Goal: Task Accomplishment & Management: Manage account settings

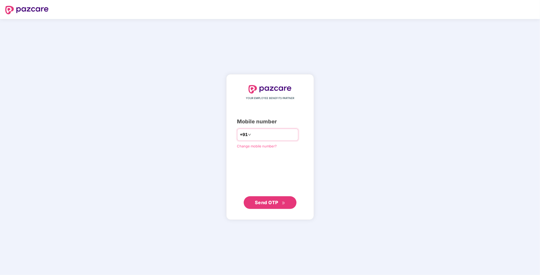
type input "**********"
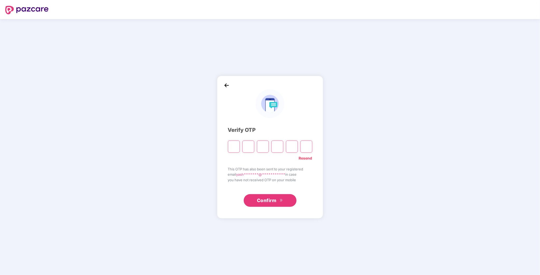
type input "*"
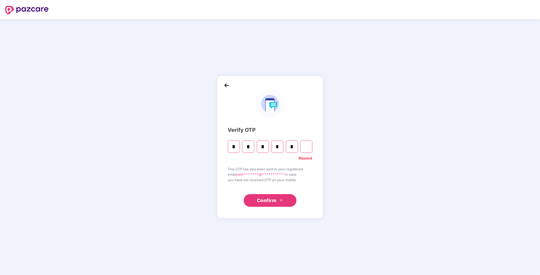
type input "*"
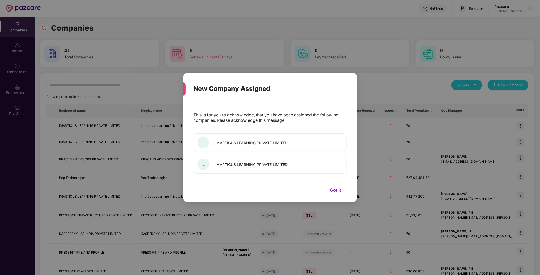
click at [338, 191] on button "Got it" at bounding box center [336, 190] width 22 height 8
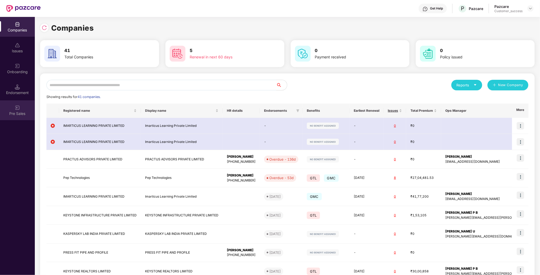
click at [21, 102] on div "Pre Sales" at bounding box center [17, 110] width 35 height 20
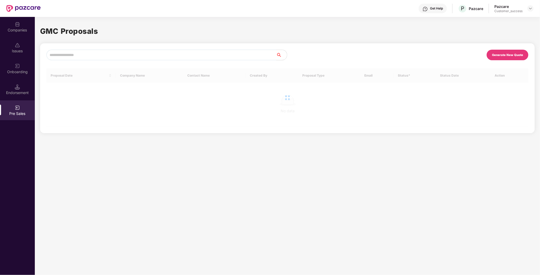
click at [21, 68] on div "Onboarding" at bounding box center [17, 69] width 35 height 20
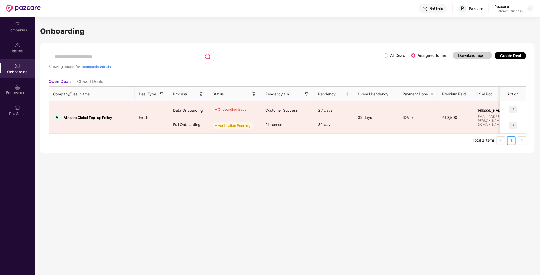
click at [11, 100] on div "Companies Issues Onboarding Endorsement Pre Sales" at bounding box center [17, 69] width 35 height 104
click at [15, 105] on img at bounding box center [17, 107] width 5 height 5
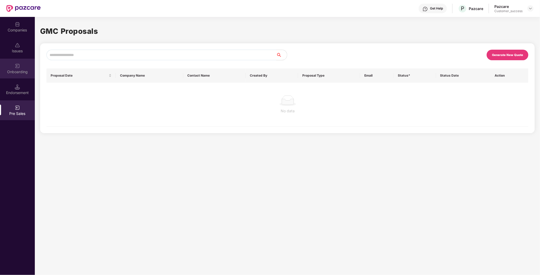
click at [15, 72] on div "Onboarding" at bounding box center [17, 71] width 35 height 5
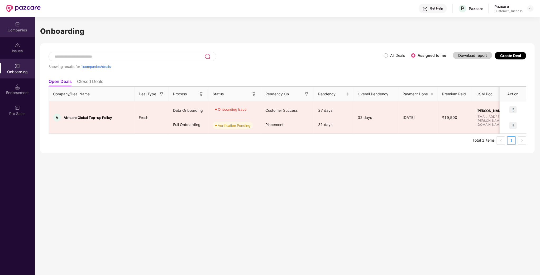
click at [20, 26] on div "Companies" at bounding box center [17, 27] width 35 height 20
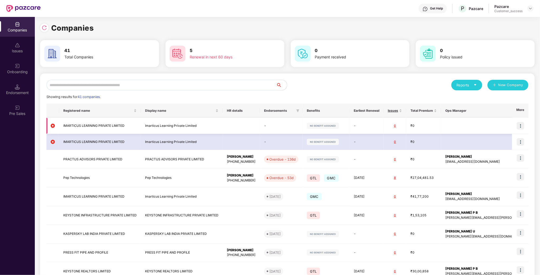
click at [521, 126] on img at bounding box center [520, 125] width 7 height 7
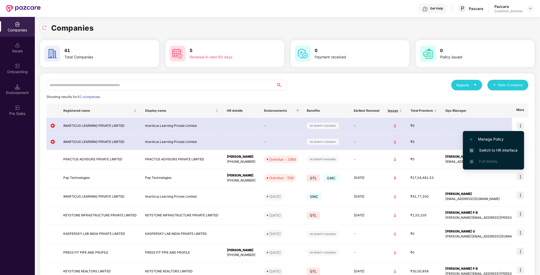
click at [299, 91] on div "Reports New Company Showing results for 41 companies. Registered name Display n…" at bounding box center [287, 199] width 482 height 239
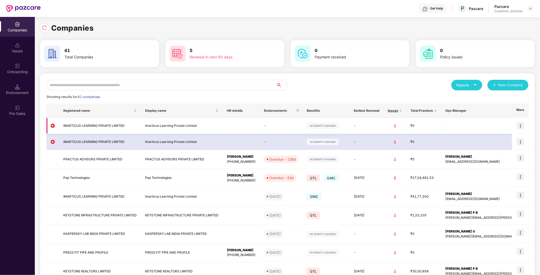
click at [93, 127] on td "IMARTICUS LEARNING PRIVATE LIMITED" at bounding box center [100, 126] width 82 height 16
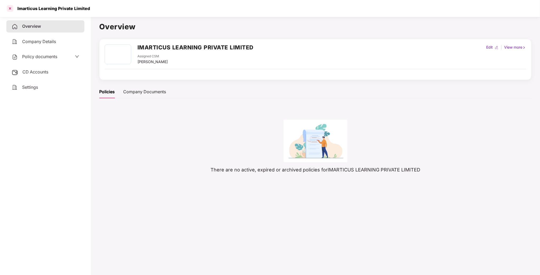
click at [10, 11] on div at bounding box center [10, 8] width 8 height 8
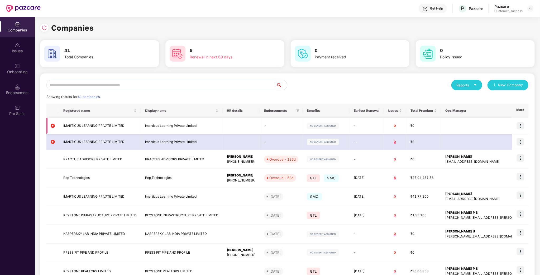
click at [520, 125] on img at bounding box center [520, 125] width 7 height 7
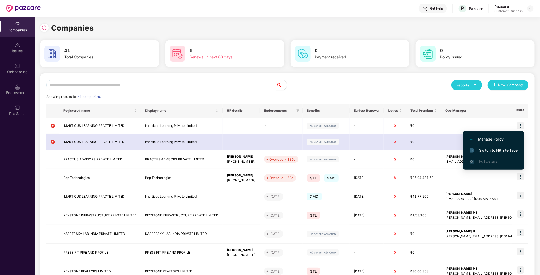
click at [501, 150] on span "Switch to HR interface" at bounding box center [494, 150] width 48 height 6
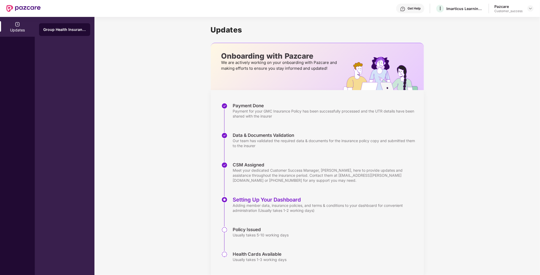
click at [11, 33] on div "Updates" at bounding box center [17, 27] width 35 height 20
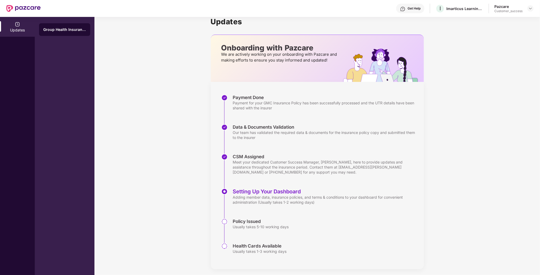
scroll to position [11, 0]
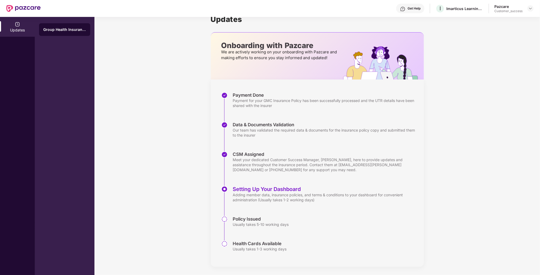
click at [18, 10] on img at bounding box center [23, 8] width 34 height 7
click at [32, 4] on div at bounding box center [23, 8] width 34 height 17
drag, startPoint x: 439, startPoint y: 204, endPoint x: 444, endPoint y: 199, distance: 6.9
click at [439, 204] on div "Updates Onboarding with Pazcare We are actively working on your onboarding with…" at bounding box center [318, 140] width 446 height 269
click at [526, 7] on div "Pazcare Customer_success" at bounding box center [514, 8] width 39 height 9
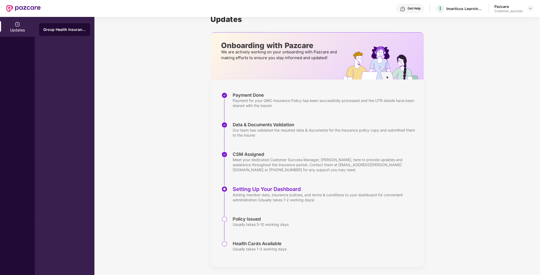
click at [535, 10] on header "Get Help I Imarticus Learning Private Limited Pazcare Customer_success" at bounding box center [270, 8] width 540 height 17
click at [533, 10] on div at bounding box center [531, 8] width 6 height 6
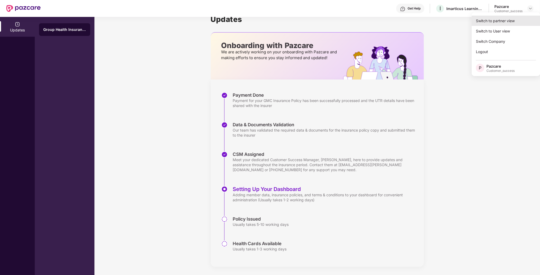
click at [504, 22] on div "Switch to partner view" at bounding box center [506, 21] width 69 height 10
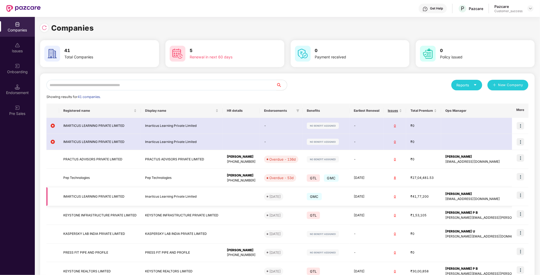
click at [521, 197] on img at bounding box center [520, 194] width 7 height 7
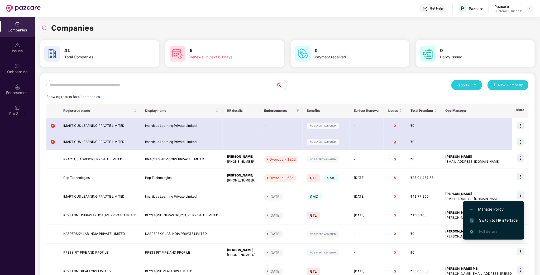
click at [485, 217] on span "Switch to HR interface" at bounding box center [494, 220] width 48 height 6
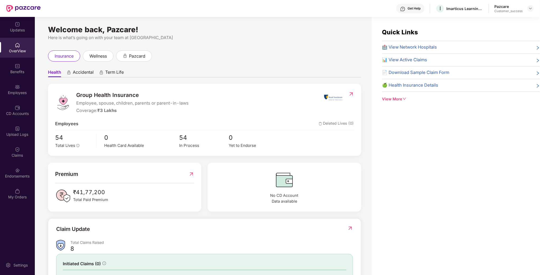
click at [413, 74] on span "📄 Download Sample Claim Form" at bounding box center [416, 72] width 67 height 7
click at [527, 6] on div "Pazcare Customer_success" at bounding box center [514, 8] width 39 height 9
click at [535, 10] on header "Get Help I Imarticus Learning Private Limited Pazcare Customer_success" at bounding box center [270, 8] width 540 height 17
click at [530, 10] on img at bounding box center [531, 8] width 4 height 4
click at [497, 21] on div "Switch to partner view" at bounding box center [506, 21] width 69 height 10
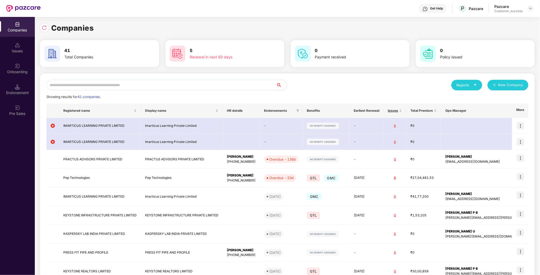
click at [129, 84] on input "text" at bounding box center [161, 85] width 230 height 11
type input "*"
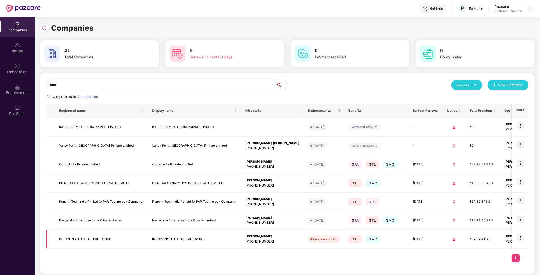
type input "*****"
click at [521, 237] on img at bounding box center [520, 237] width 7 height 7
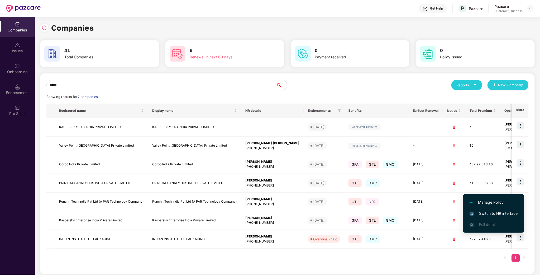
click at [497, 211] on span "Switch to HR interface" at bounding box center [494, 213] width 48 height 6
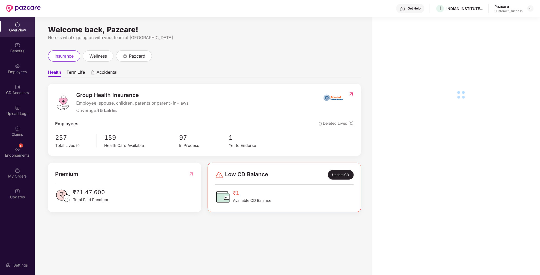
click at [20, 76] on div "Employees" at bounding box center [17, 69] width 35 height 20
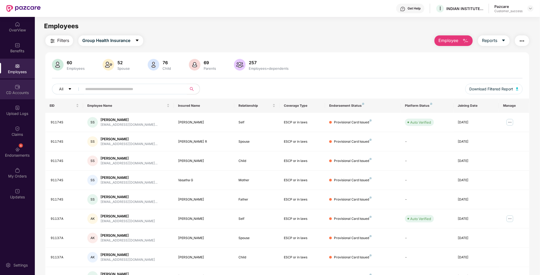
click at [17, 95] on div "CD Accounts" at bounding box center [17, 89] width 35 height 20
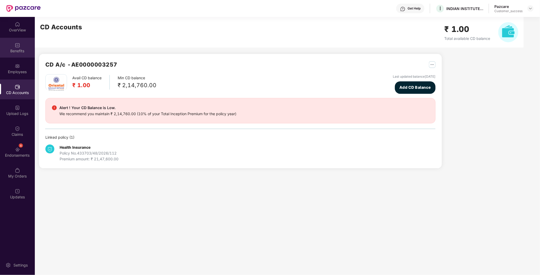
click at [21, 53] on div "Benefits" at bounding box center [17, 48] width 35 height 20
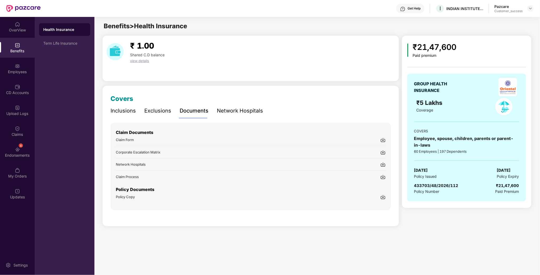
click at [163, 113] on div "Exclusions" at bounding box center [157, 111] width 27 height 8
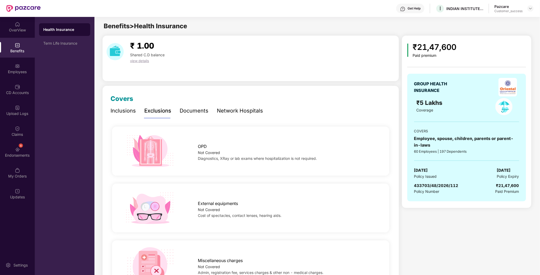
click at [178, 110] on div "Inclusions Exclusions Documents Network Hospitals" at bounding box center [187, 110] width 153 height 15
click at [187, 112] on div "Documents" at bounding box center [194, 111] width 29 height 8
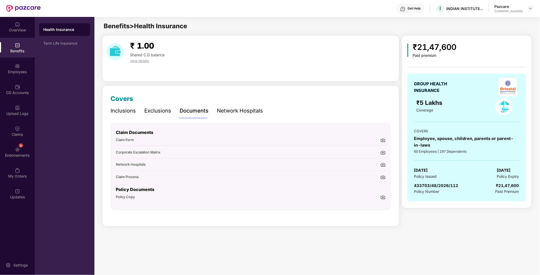
click at [384, 139] on img at bounding box center [383, 139] width 5 height 5
click at [531, 11] on div at bounding box center [531, 8] width 6 height 6
click at [485, 21] on div "Switch to partner view" at bounding box center [506, 21] width 69 height 10
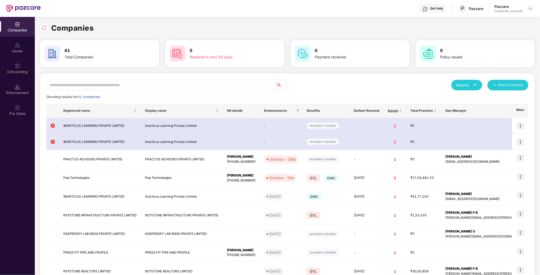
click at [24, 71] on div "Onboarding" at bounding box center [17, 71] width 35 height 5
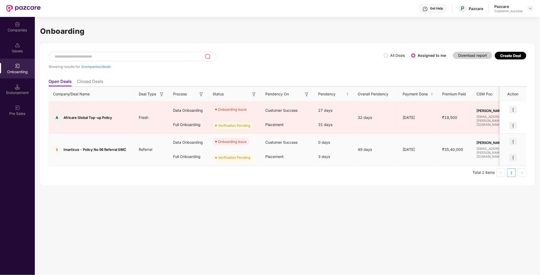
click at [513, 140] on img at bounding box center [513, 141] width 7 height 7
click at [495, 155] on span "Rectify error in documents" at bounding box center [483, 155] width 56 height 6
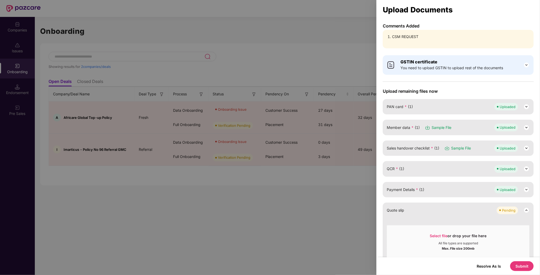
click at [417, 41] on div "CSM REQUEST" at bounding box center [458, 39] width 151 height 18
click at [417, 43] on div "CSM REQUEST" at bounding box center [458, 39] width 151 height 18
click at [413, 37] on li "CSM REQUEST" at bounding box center [461, 37] width 138 height 6
click at [404, 109] on span "PAN card * (1)" at bounding box center [400, 107] width 26 height 6
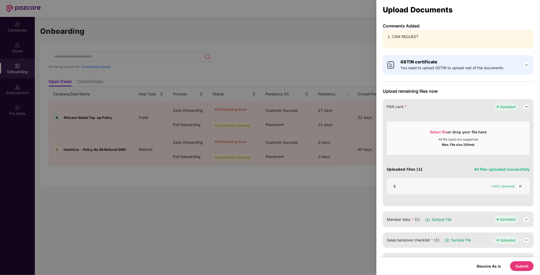
click at [428, 110] on div "PAN card * Uploaded Select file or drop your file here All file types are suppo…" at bounding box center [458, 152] width 151 height 107
click at [391, 106] on span "PAN card *" at bounding box center [397, 107] width 20 height 6
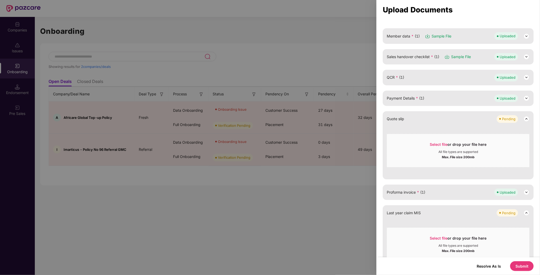
scroll to position [52, 0]
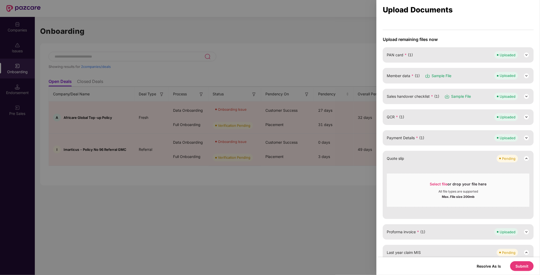
click at [433, 116] on div "QCR * (1) Uploaded" at bounding box center [458, 116] width 143 height 7
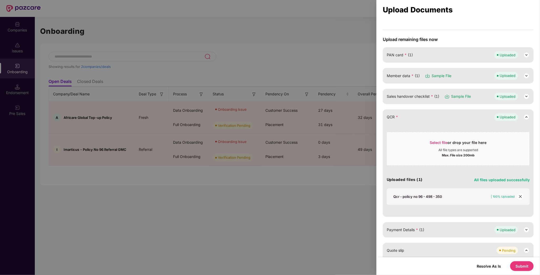
click at [401, 77] on span "Member data * (1)" at bounding box center [403, 76] width 33 height 6
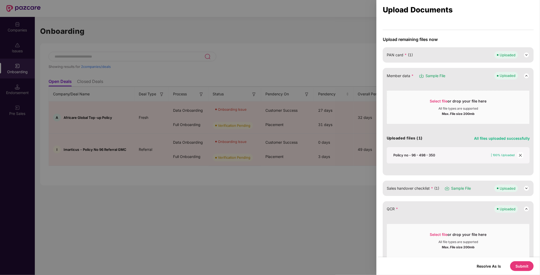
click at [401, 76] on span "Member data *" at bounding box center [400, 76] width 27 height 6
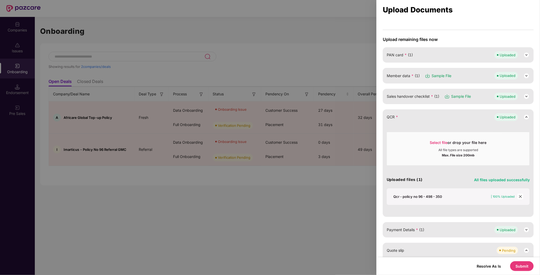
click at [172, 73] on div at bounding box center [270, 137] width 540 height 275
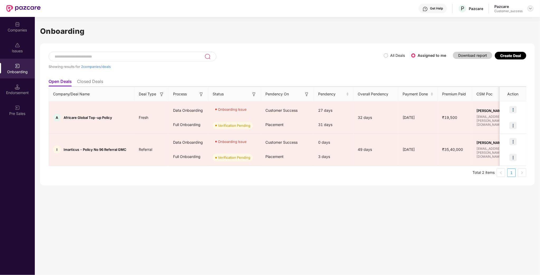
click at [529, 9] on img at bounding box center [531, 8] width 4 height 4
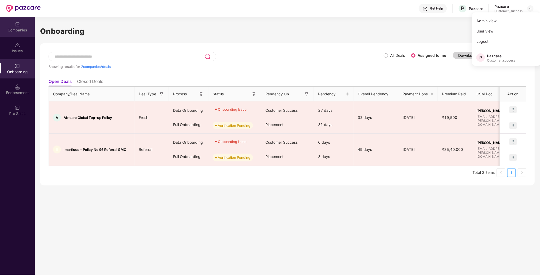
click at [11, 31] on div "Companies" at bounding box center [17, 29] width 35 height 5
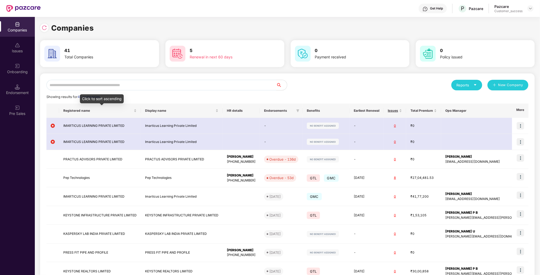
click at [127, 78] on div "Reports New Company Showing results for 41 companies. Registered name Display n…" at bounding box center [287, 198] width 495 height 251
click at [120, 86] on input "text" at bounding box center [161, 85] width 230 height 11
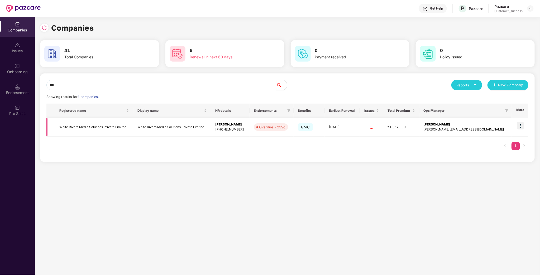
type input "***"
click at [523, 128] on img at bounding box center [520, 125] width 7 height 7
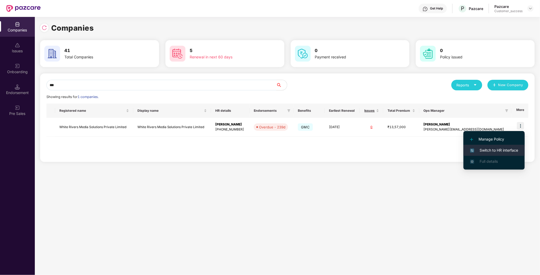
click at [502, 150] on span "Switch to HR interface" at bounding box center [494, 150] width 48 height 6
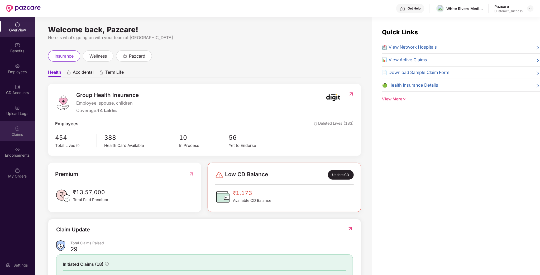
click at [19, 129] on img at bounding box center [17, 128] width 5 height 5
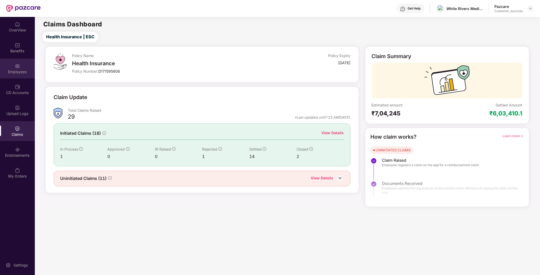
click at [21, 65] on div "Employees" at bounding box center [17, 69] width 35 height 20
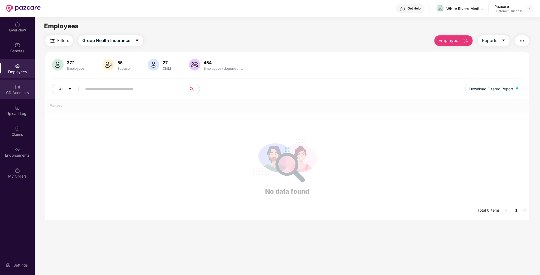
click at [22, 84] on div "CD Accounts" at bounding box center [17, 89] width 35 height 20
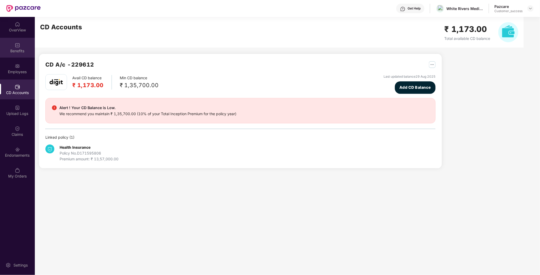
click at [17, 43] on img at bounding box center [17, 45] width 5 height 5
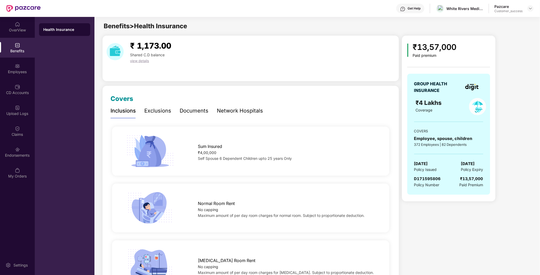
click at [198, 113] on div "Documents" at bounding box center [194, 111] width 29 height 8
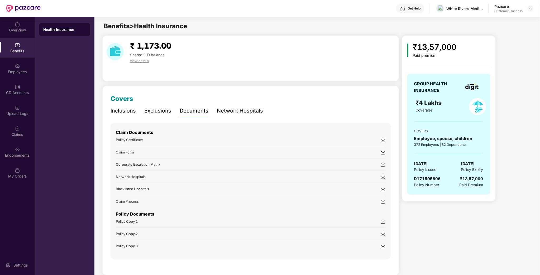
click at [137, 152] on div "Claim Form" at bounding box center [251, 152] width 270 height 6
click at [11, 68] on div "Employees" at bounding box center [17, 69] width 35 height 20
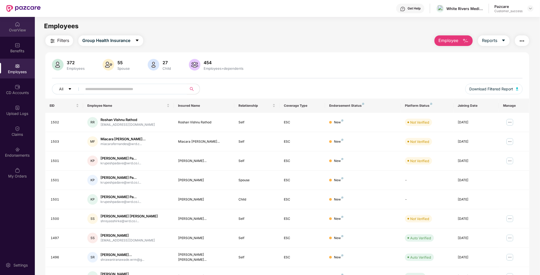
click at [2, 32] on div "OverView" at bounding box center [17, 29] width 35 height 5
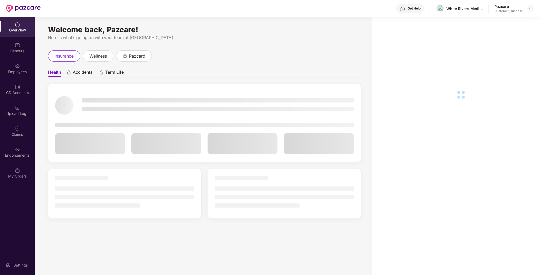
click at [534, 9] on header "Get Help White Rivers Media Solutions Private Limited Pazcare Customer_success" at bounding box center [270, 8] width 540 height 17
click at [532, 10] on img at bounding box center [531, 8] width 4 height 4
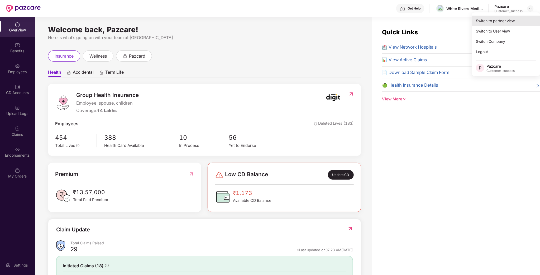
click at [501, 21] on div "Switch to partner view" at bounding box center [506, 21] width 69 height 10
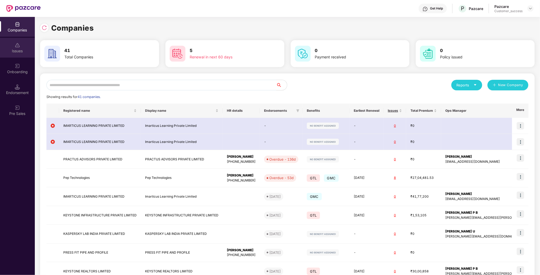
click at [10, 46] on div "Issues" at bounding box center [17, 48] width 35 height 20
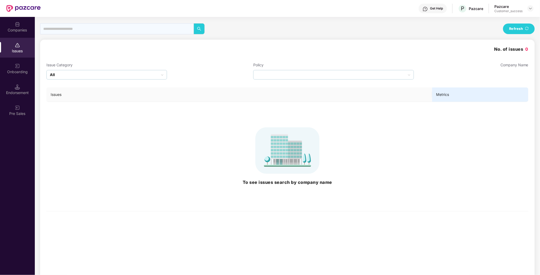
click at [12, 68] on div "Onboarding" at bounding box center [17, 69] width 35 height 20
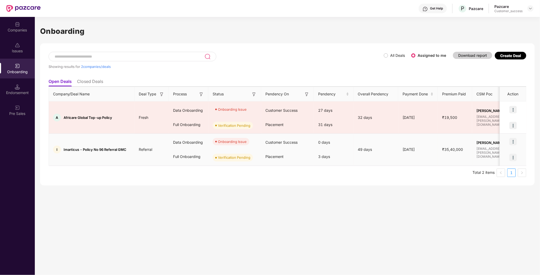
click at [88, 150] on span "Imarticus - Policy No 96 Referral GMC" at bounding box center [95, 149] width 63 height 4
click at [513, 144] on img at bounding box center [513, 141] width 7 height 7
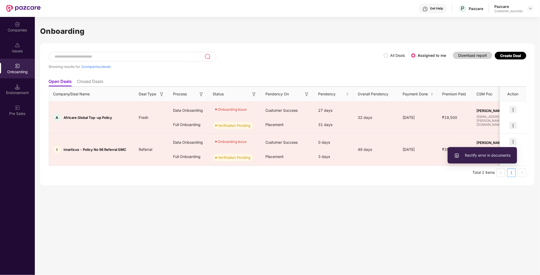
click at [444, 180] on div "Showing results for 2 companies/deals All Deals Assigned to me Download report …" at bounding box center [287, 114] width 495 height 142
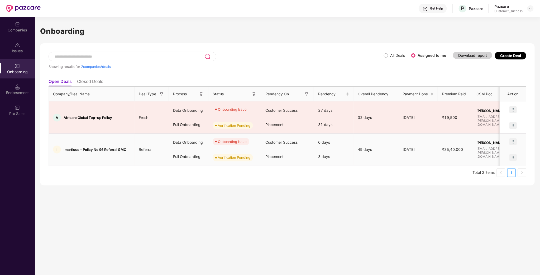
click at [513, 158] on img at bounding box center [513, 157] width 7 height 7
click at [497, 170] on span "View Document" at bounding box center [492, 171] width 38 height 6
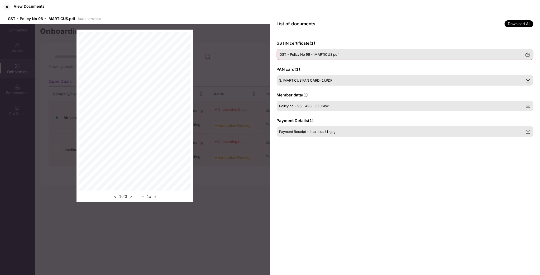
click at [318, 55] on span "GST - Policy No 96 - IMARTICUS.pdf" at bounding box center [309, 54] width 59 height 4
click at [313, 55] on span "GST - Policy No 96 - IMARTICUS.pdf" at bounding box center [309, 54] width 59 height 4
click at [312, 51] on div "GST - Policy No 96 - IMARTICUS.pdf" at bounding box center [405, 54] width 257 height 11
click at [312, 55] on span "GST - Policy No 96 - IMARTICUS.pdf" at bounding box center [309, 54] width 59 height 4
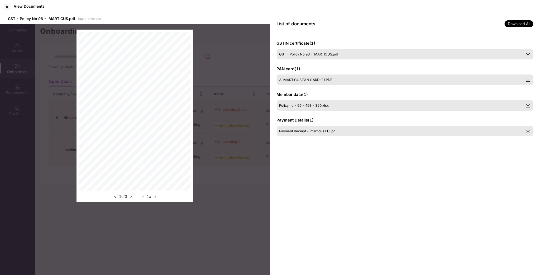
click at [400, 48] on div "GSTIN certificate ( 1 ) GST - Policy No 96 - IMARTICUS.pdf" at bounding box center [405, 49] width 257 height 19
click at [397, 51] on div "GST - Policy No 96 - IMARTICUS.pdf" at bounding box center [405, 54] width 257 height 11
click at [335, 76] on div "3. IMARTICUS PAN CARD (1).PDF" at bounding box center [405, 79] width 257 height 11
click at [317, 107] on span "Policy no - 96 - 498 - 350.xlsx" at bounding box center [305, 105] width 50 height 4
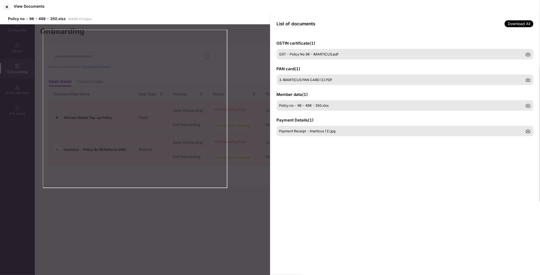
click at [295, 161] on div "GSTIN certificate ( 1 ) GST - Policy No 96 - IMARTICUS.pdf PAN card ( 1 ) 3. IM…" at bounding box center [405, 155] width 270 height 242
click at [8, 8] on div at bounding box center [7, 7] width 8 height 8
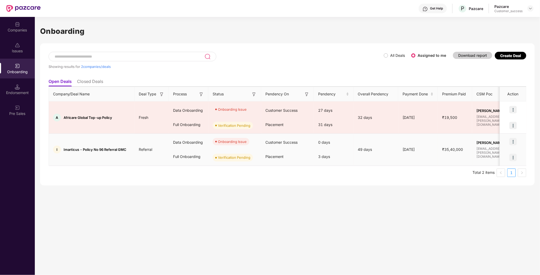
click at [104, 151] on span "Imarticus - Policy No 96 Referral GMC" at bounding box center [95, 149] width 63 height 4
click at [516, 146] on div at bounding box center [513, 142] width 26 height 16
click at [516, 142] on img at bounding box center [513, 141] width 7 height 7
click at [501, 151] on li "Rectify error in documents" at bounding box center [482, 155] width 69 height 11
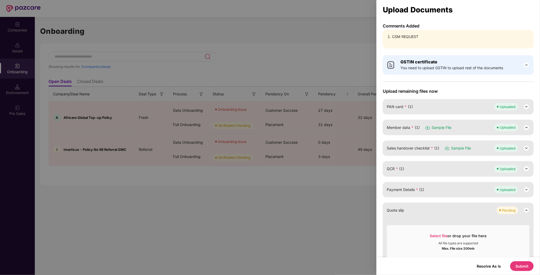
drag, startPoint x: 346, startPoint y: 209, endPoint x: 350, endPoint y: 207, distance: 4.3
click at [346, 209] on div at bounding box center [270, 137] width 540 height 275
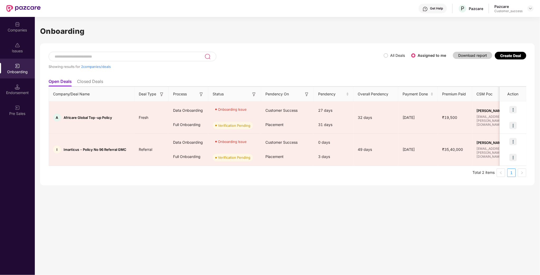
click at [331, 208] on div "Onboarding Showing results for 2 companies/deals All Deals Assigned to me Downl…" at bounding box center [288, 146] width 506 height 258
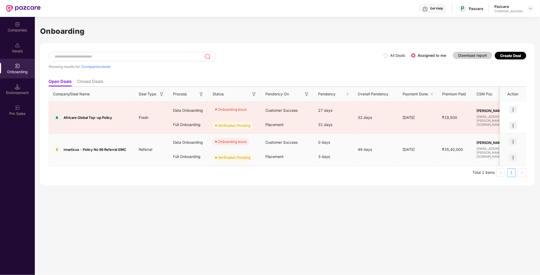
click at [114, 152] on div "I Imarticus - Policy No 96 Referral GMC" at bounding box center [92, 149] width 86 height 8
drag, startPoint x: 114, startPoint y: 152, endPoint x: 114, endPoint y: 148, distance: 4.5
click at [114, 152] on div "I Imarticus - Policy No 96 Referral GMC" at bounding box center [92, 149] width 86 height 8
click at [516, 142] on img at bounding box center [513, 141] width 7 height 7
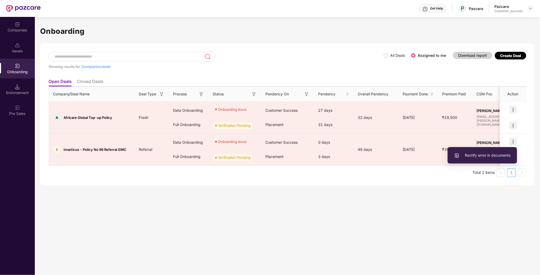
click at [111, 186] on div "Onboarding Showing results for 2 companies/deals All Deals Assigned to me Downl…" at bounding box center [288, 146] width 506 height 258
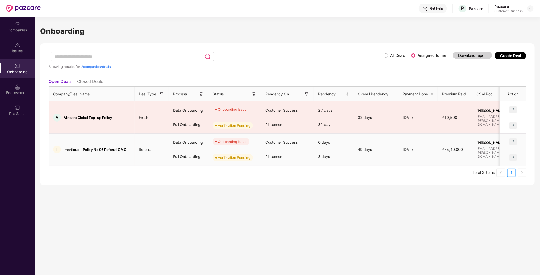
click at [515, 158] on img at bounding box center [513, 157] width 7 height 7
click at [489, 171] on span "View Document" at bounding box center [492, 171] width 38 height 6
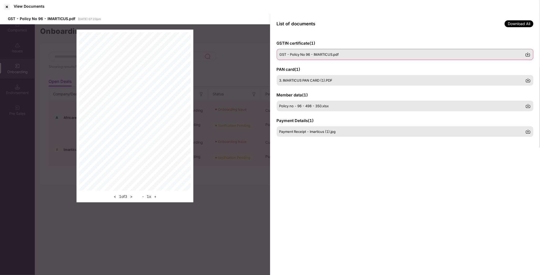
click at [312, 49] on div "GST - Policy No 96 - IMARTICUS.pdf" at bounding box center [405, 54] width 257 height 11
click at [310, 58] on div "GST - Policy No 96 - IMARTICUS.pdf" at bounding box center [405, 54] width 257 height 11
click at [6, 6] on div at bounding box center [7, 7] width 8 height 8
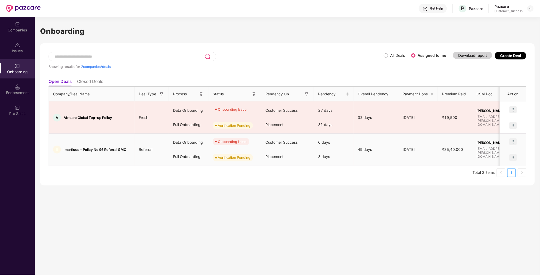
click at [513, 140] on img at bounding box center [513, 141] width 7 height 7
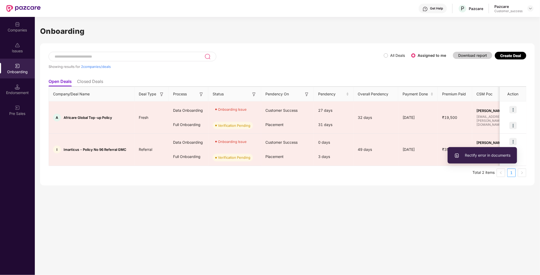
click at [435, 177] on ul "Total 2 items 1" at bounding box center [288, 172] width 478 height 8
click at [531, 11] on div at bounding box center [531, 8] width 6 height 6
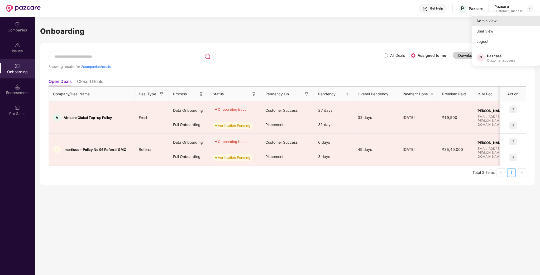
click at [494, 25] on div "Admin view" at bounding box center [507, 21] width 69 height 10
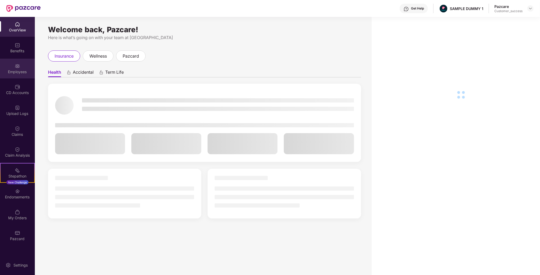
click at [13, 70] on div "Employees" at bounding box center [17, 71] width 35 height 5
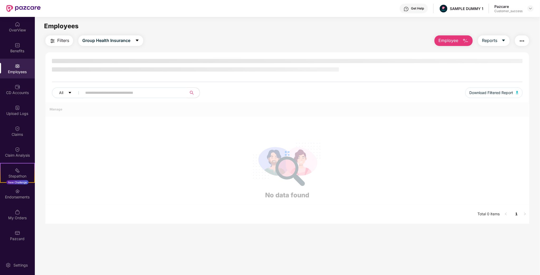
click at [148, 96] on div "All Download Filtered Report" at bounding box center [287, 94] width 471 height 15
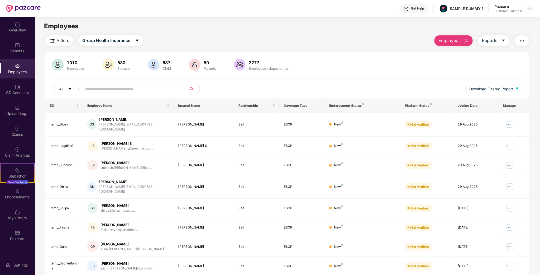
click at [149, 95] on div "All Download Filtered Report" at bounding box center [287, 91] width 471 height 15
click at [152, 87] on input "text" at bounding box center [132, 89] width 95 height 8
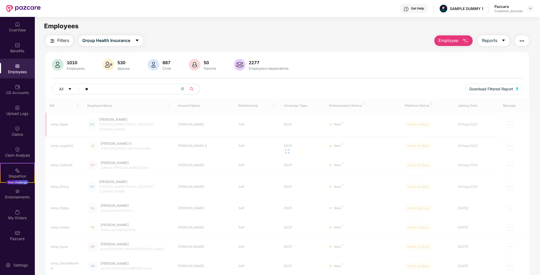
type input "*"
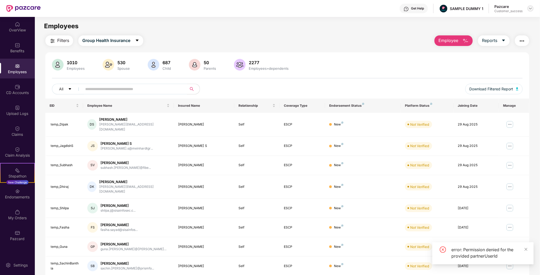
click at [532, 11] on div at bounding box center [531, 8] width 6 height 6
click at [497, 24] on div "Switch to partner view" at bounding box center [506, 21] width 69 height 10
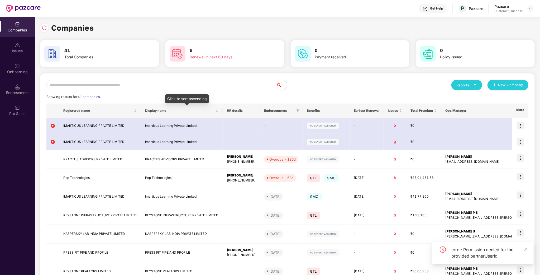
click at [139, 84] on input "text" at bounding box center [161, 85] width 230 height 11
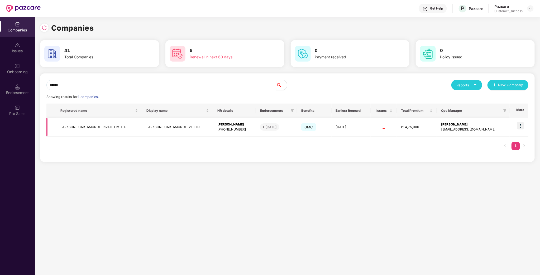
type input "******"
click at [521, 125] on img at bounding box center [520, 125] width 7 height 7
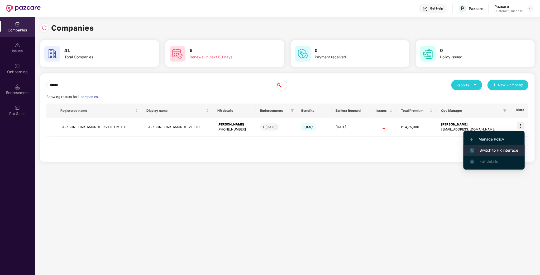
click at [490, 148] on span "Switch to HR interface" at bounding box center [494, 150] width 48 height 6
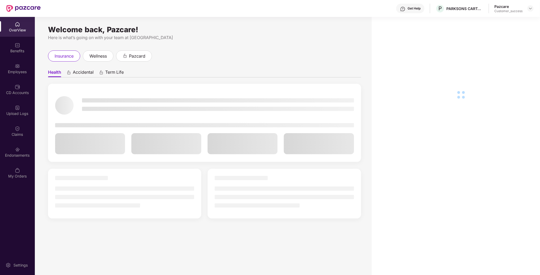
click at [32, 65] on div "Employees" at bounding box center [17, 69] width 35 height 20
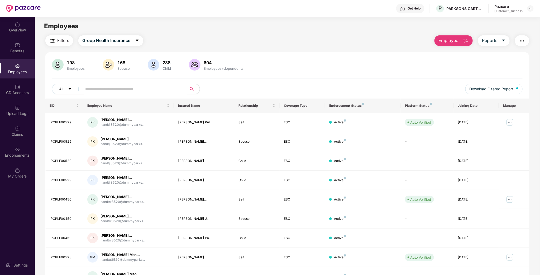
click at [463, 43] on img "button" at bounding box center [466, 41] width 6 height 6
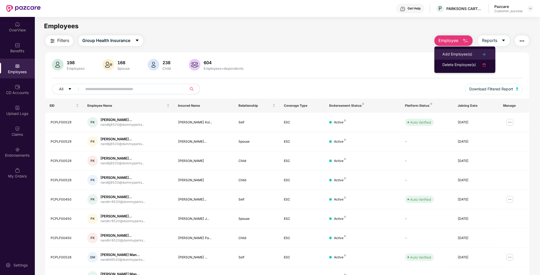
click at [466, 54] on div "Add Employee(s)" at bounding box center [458, 54] width 30 height 6
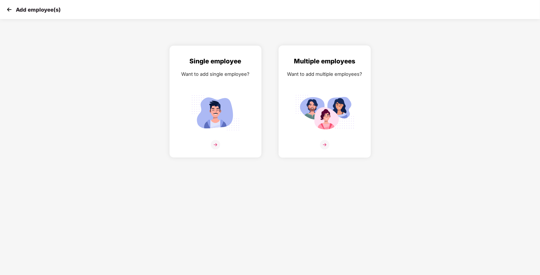
click at [334, 98] on img at bounding box center [324, 112] width 59 height 41
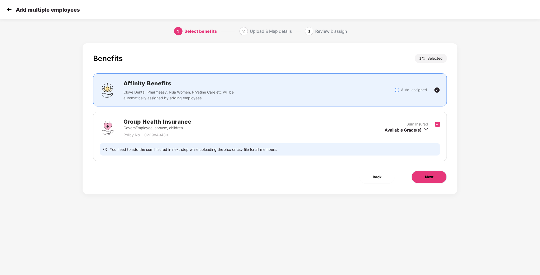
click at [423, 177] on button "Next" at bounding box center [429, 177] width 35 height 13
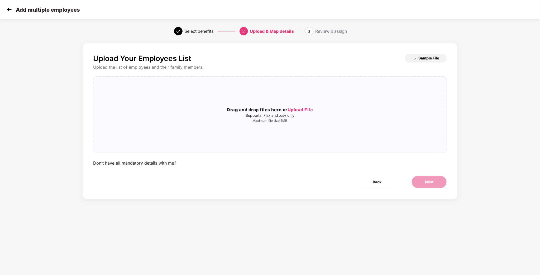
click at [425, 57] on span "Sample File" at bounding box center [429, 57] width 21 height 5
click at [313, 99] on div "Drag and drop files here or Upload File Supports .xlsx and .csv only Maximum fi…" at bounding box center [270, 115] width 354 height 68
click at [435, 184] on button "Next" at bounding box center [429, 182] width 35 height 13
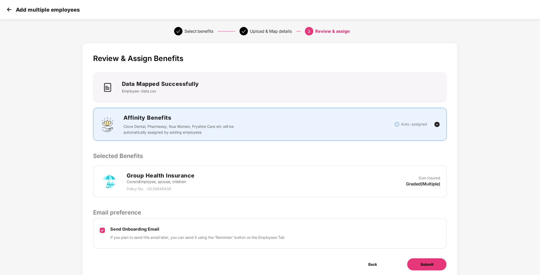
click at [433, 262] on span "Submit" at bounding box center [427, 264] width 13 height 6
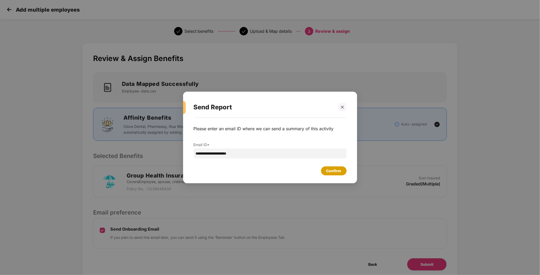
click at [333, 169] on div "Confirm" at bounding box center [334, 171] width 15 height 6
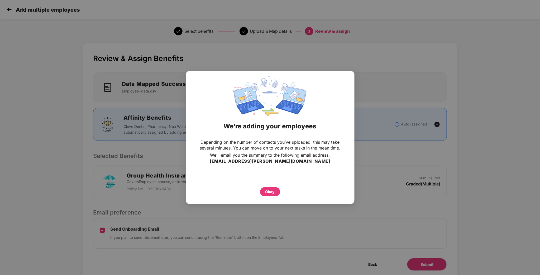
click at [255, 195] on div "Okay" at bounding box center [270, 191] width 148 height 12
click at [263, 190] on div "Okay" at bounding box center [270, 191] width 20 height 9
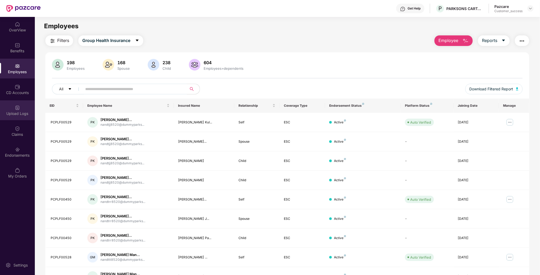
click at [26, 114] on div "Upload Logs" at bounding box center [17, 113] width 35 height 5
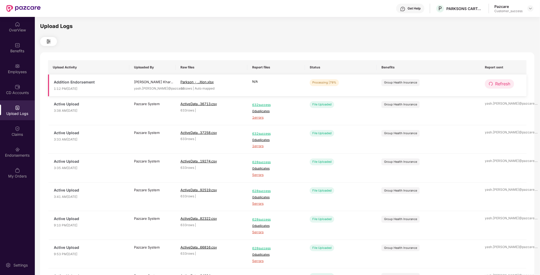
click at [501, 83] on span "Refresh" at bounding box center [503, 84] width 15 height 7
click at [502, 82] on span "Refresh" at bounding box center [503, 84] width 15 height 7
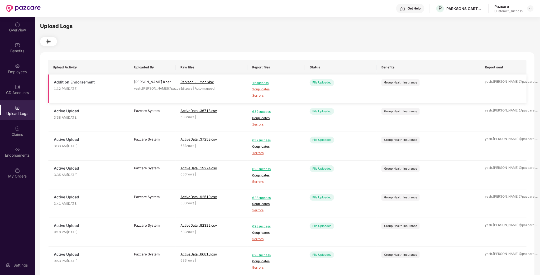
click at [266, 89] on span "2 duplicates" at bounding box center [276, 89] width 48 height 5
click at [259, 94] on span "3 errors" at bounding box center [276, 95] width 48 height 5
click at [530, 9] on img at bounding box center [531, 8] width 4 height 4
click at [489, 22] on div "Switch to partner view" at bounding box center [506, 21] width 69 height 10
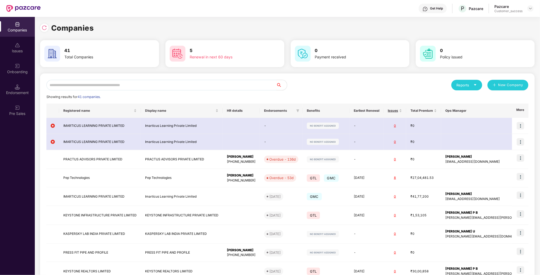
click at [123, 87] on input "text" at bounding box center [161, 85] width 230 height 11
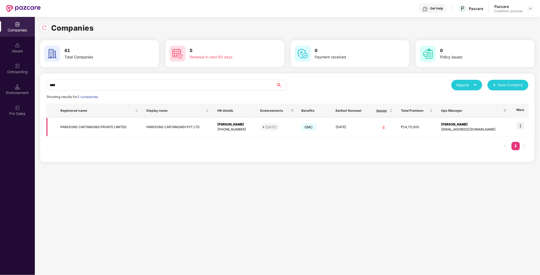
type input "****"
click at [522, 125] on img at bounding box center [520, 125] width 7 height 7
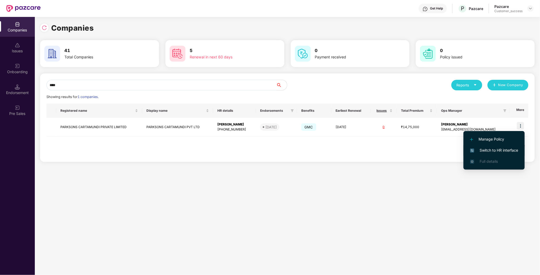
click at [502, 148] on span "Switch to HR interface" at bounding box center [494, 150] width 48 height 6
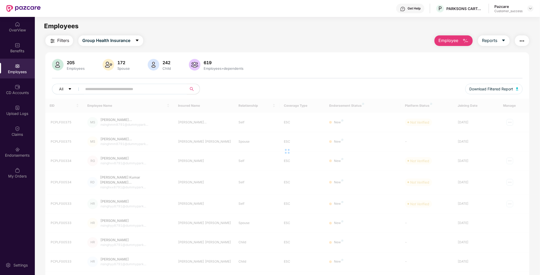
click at [455, 38] on span "Employee" at bounding box center [449, 40] width 20 height 7
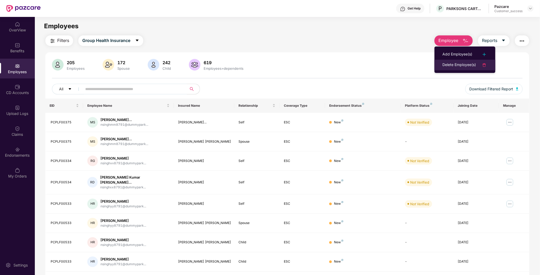
click at [445, 65] on div "Delete Employee(s)" at bounding box center [460, 65] width 34 height 6
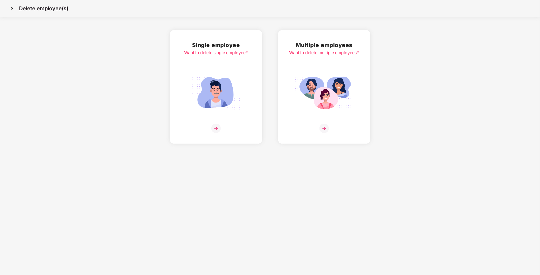
click at [337, 91] on img at bounding box center [324, 92] width 59 height 41
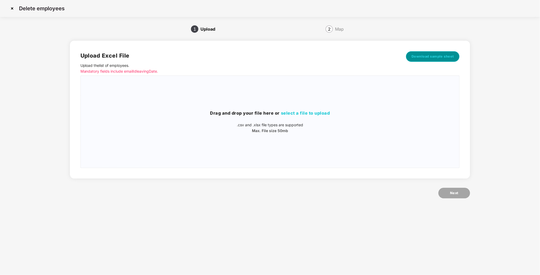
click at [444, 60] on button "Download sample sheet" at bounding box center [433, 56] width 54 height 11
click at [302, 130] on p "Max. File size 50mb" at bounding box center [270, 131] width 379 height 6
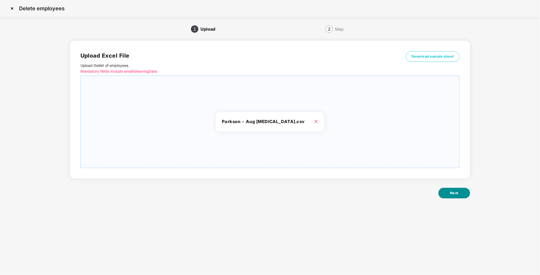
click at [454, 191] on span "Next" at bounding box center [454, 192] width 8 height 5
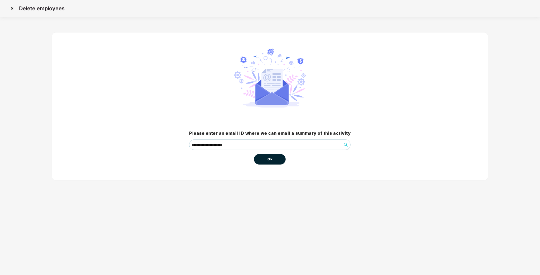
click at [272, 155] on button "Ok" at bounding box center [270, 159] width 32 height 11
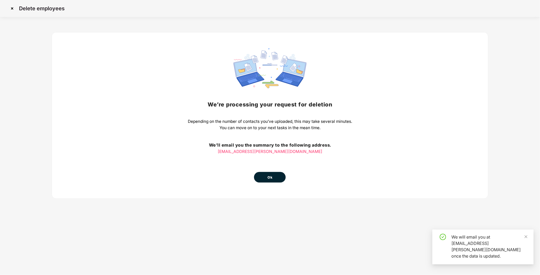
drag, startPoint x: 270, startPoint y: 189, endPoint x: 273, endPoint y: 178, distance: 11.9
click at [270, 188] on div "We’re processing your request for [MEDICAL_DATA] Depending on the number of con…" at bounding box center [270, 115] width 437 height 166
click at [273, 178] on button "Ok" at bounding box center [270, 177] width 32 height 11
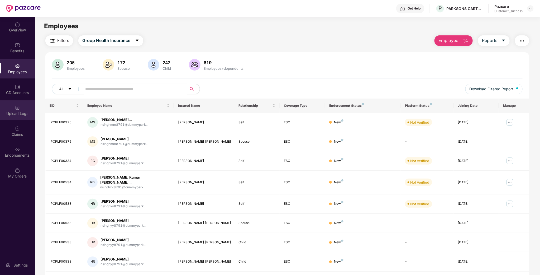
click at [26, 114] on div "Upload Logs" at bounding box center [17, 113] width 35 height 5
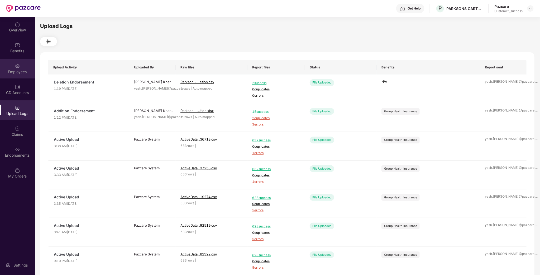
click at [28, 68] on div "Employees" at bounding box center [17, 69] width 35 height 20
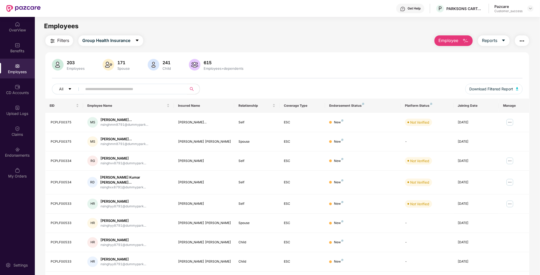
click at [154, 86] on input "text" at bounding box center [132, 89] width 95 height 8
paste input "**********"
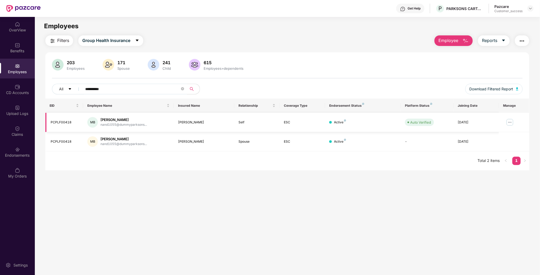
type input "**********"
click at [510, 124] on img at bounding box center [510, 122] width 8 height 8
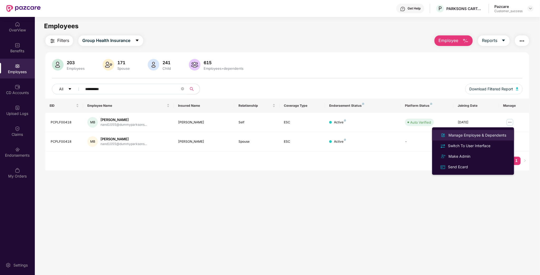
click at [489, 135] on div "Manage Employee & Dependents" at bounding box center [478, 135] width 60 height 6
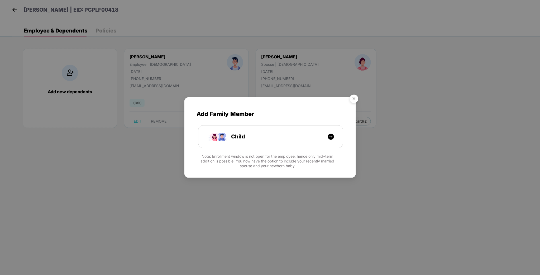
click at [264, 121] on div "Child" at bounding box center [229, 134] width 81 height 30
click at [249, 136] on div "Child" at bounding box center [273, 137] width 109 height 8
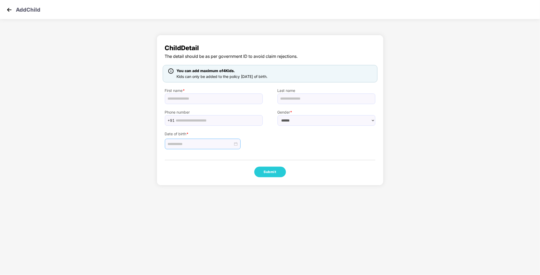
click at [192, 141] on div at bounding box center [203, 144] width 76 height 11
click at [175, 154] on button "button" at bounding box center [176, 155] width 6 height 11
click at [227, 155] on span "button" at bounding box center [228, 156] width 3 height 3
type input "**********"
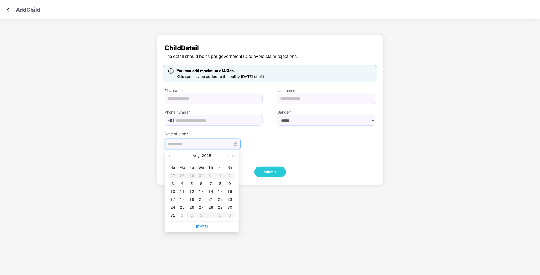
type input "**********"
click at [173, 184] on div "3" at bounding box center [173, 183] width 6 height 6
click at [224, 93] on input "text" at bounding box center [214, 98] width 98 height 11
paste input "**********"
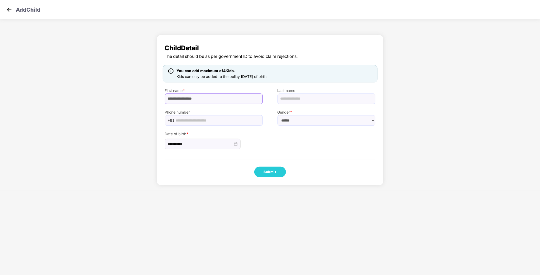
click at [196, 98] on input "**********" at bounding box center [214, 98] width 98 height 11
type input "**********"
click at [287, 97] on input "text" at bounding box center [327, 98] width 98 height 11
paste input "******"
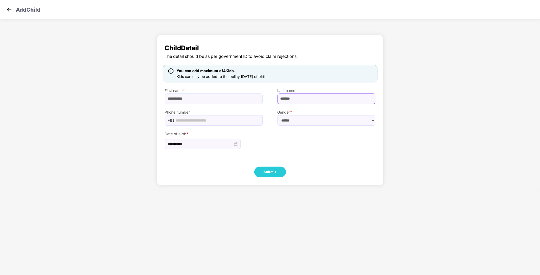
type input "******"
click at [280, 124] on select "****** **** ******" at bounding box center [327, 120] width 98 height 11
select select "******"
click at [278, 115] on select "****** **** ******" at bounding box center [327, 120] width 98 height 11
click at [223, 118] on input "text" at bounding box center [218, 120] width 84 height 8
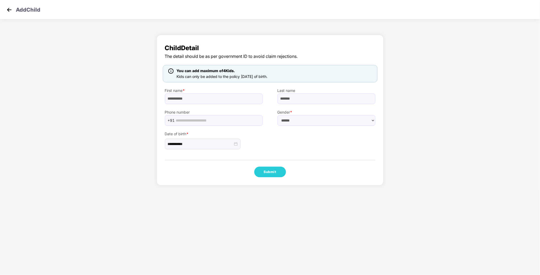
click at [182, 162] on div "**********" at bounding box center [270, 110] width 227 height 150
click at [274, 172] on button "Submit" at bounding box center [270, 172] width 32 height 11
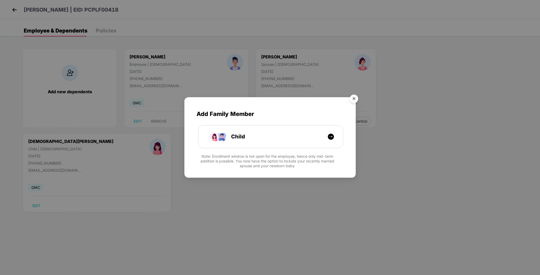
click at [355, 98] on img "Close" at bounding box center [354, 99] width 15 height 15
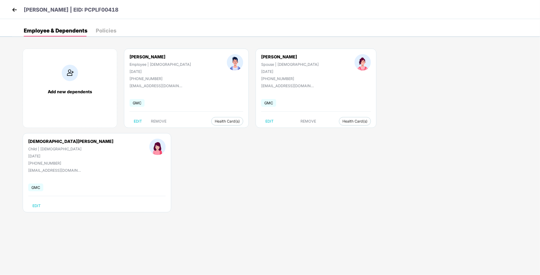
click at [11, 13] on img at bounding box center [15, 10] width 8 height 8
